Goal: Task Accomplishment & Management: Complete application form

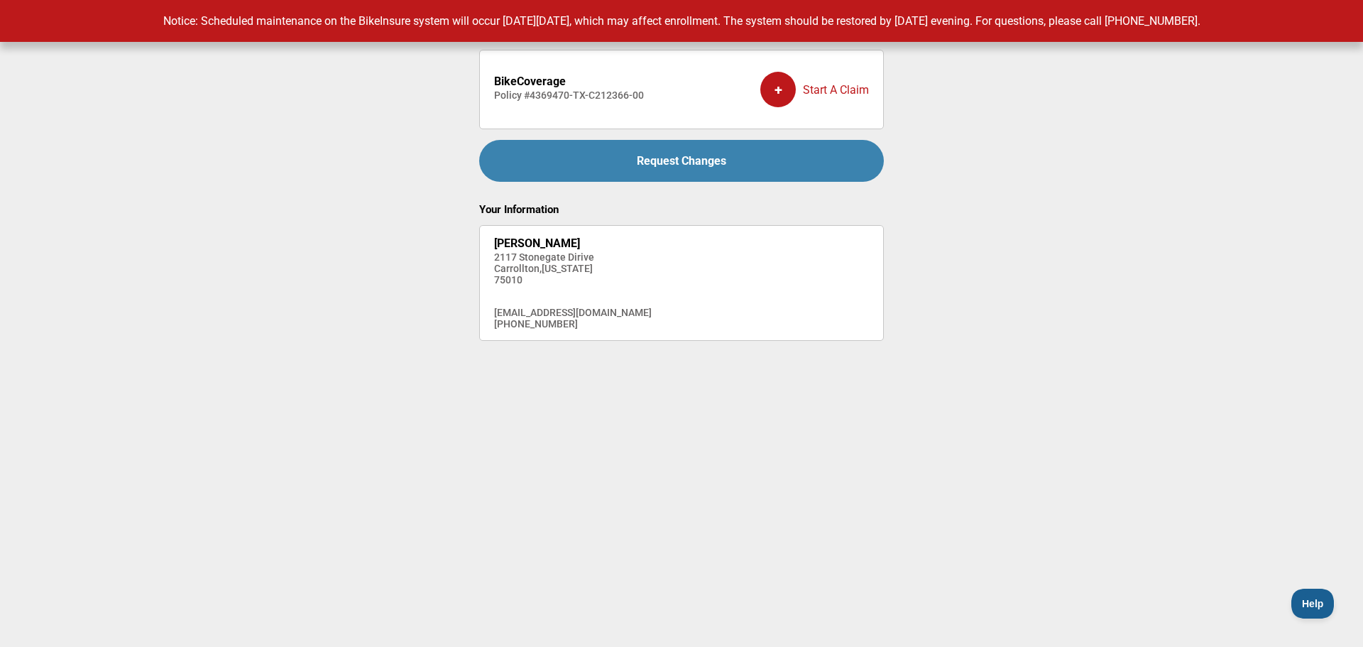
click at [493, 92] on li "BikeCoverage Policy # 4369470-TX-C212366-00 + Start A Claim" at bounding box center [681, 90] width 405 height 80
drag, startPoint x: 494, startPoint y: 94, endPoint x: 647, endPoint y: 92, distance: 152.7
click at [647, 92] on li "BikeCoverage Policy # 4369470-TX-C212366-00 + Start A Claim" at bounding box center [681, 90] width 405 height 80
copy h4 "Policy # 4369470-TX-C212366-00"
click at [812, 86] on div "+ Start A Claim" at bounding box center [814, 89] width 109 height 57
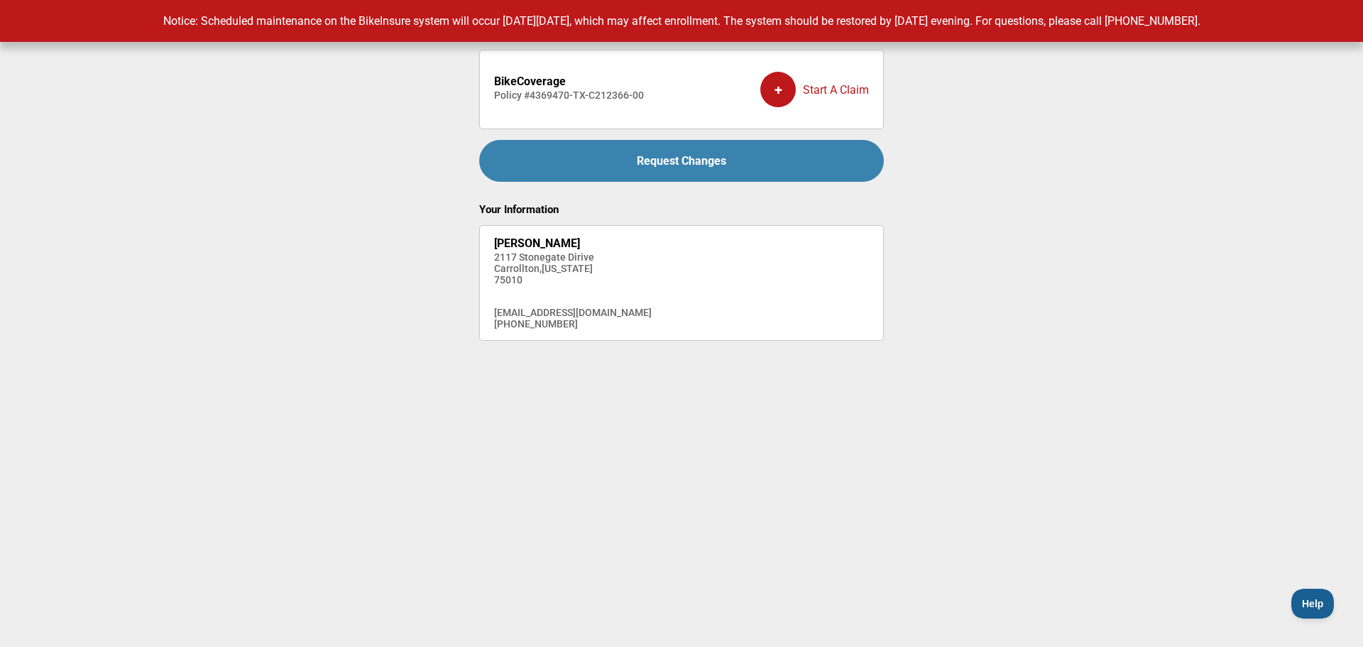
click at [815, 90] on div "+ Start A Claim" at bounding box center [814, 89] width 109 height 57
